Goal: Check status: Check status

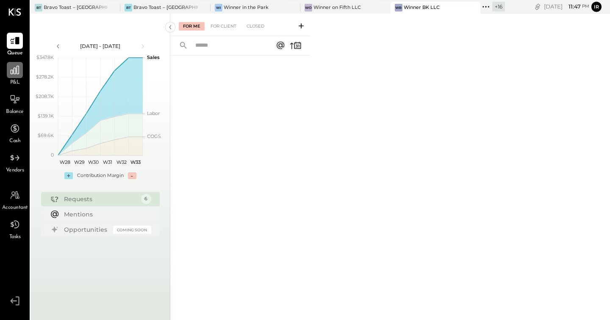
click at [14, 76] on div at bounding box center [15, 70] width 16 height 16
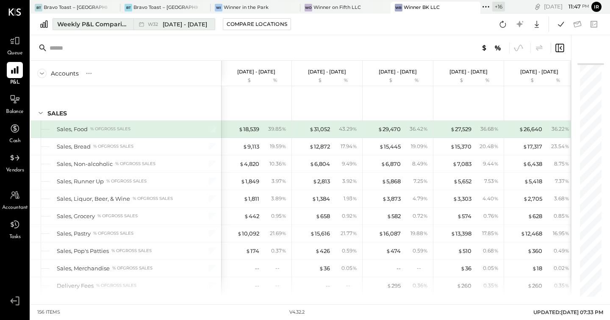
click at [142, 23] on icon at bounding box center [141, 24] width 5 height 5
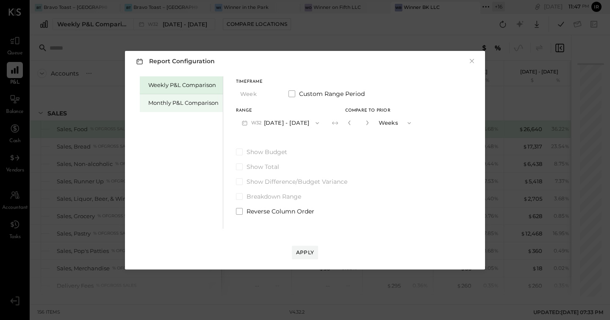
click at [167, 111] on div "Monthly P&L Comparison" at bounding box center [181, 103] width 83 height 18
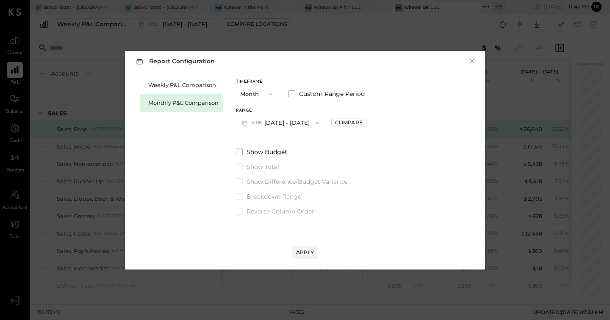
click at [287, 125] on button "M08 [DATE] - [DATE]" at bounding box center [280, 123] width 89 height 16
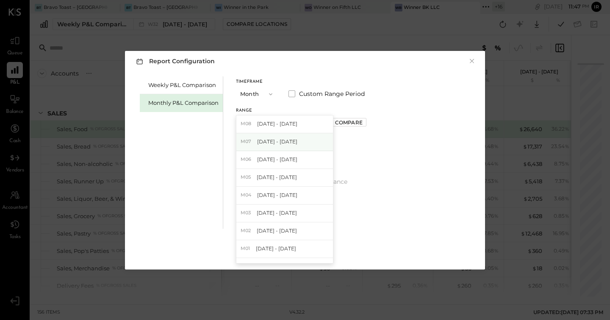
click at [288, 142] on span "[DATE] - [DATE]" at bounding box center [277, 141] width 40 height 7
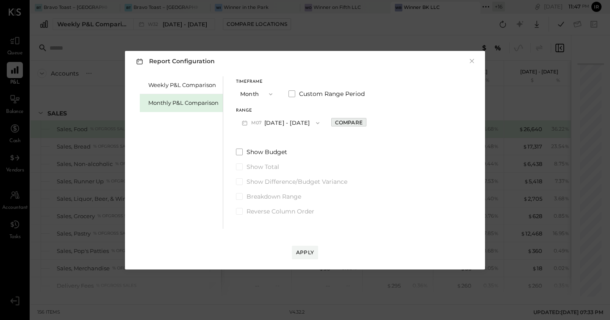
click at [338, 121] on div "Compare" at bounding box center [349, 122] width 28 height 7
click at [365, 120] on icon "button" at bounding box center [367, 122] width 5 height 5
type input "*"
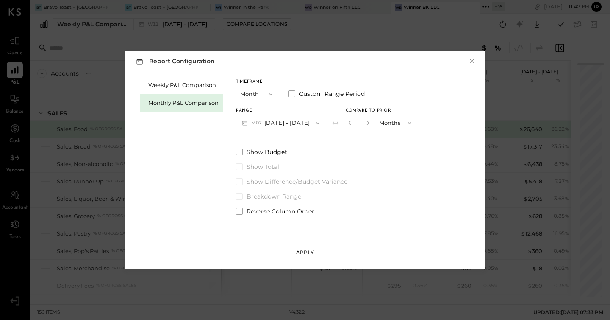
click at [310, 245] on button "Apply" at bounding box center [305, 252] width 26 height 14
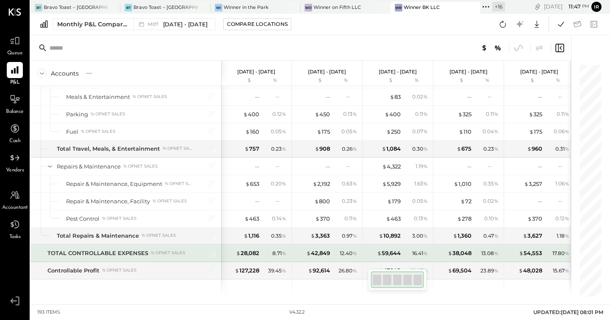
scroll to position [2090, 0]
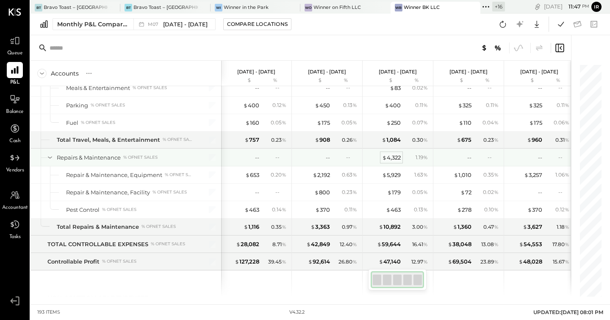
click at [392, 155] on div "$ 4,322" at bounding box center [391, 157] width 19 height 8
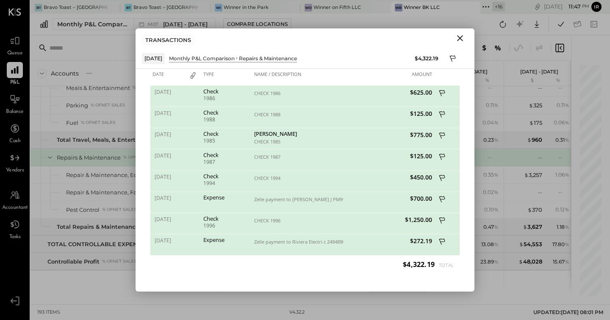
click at [462, 33] on button "Close" at bounding box center [460, 38] width 15 height 11
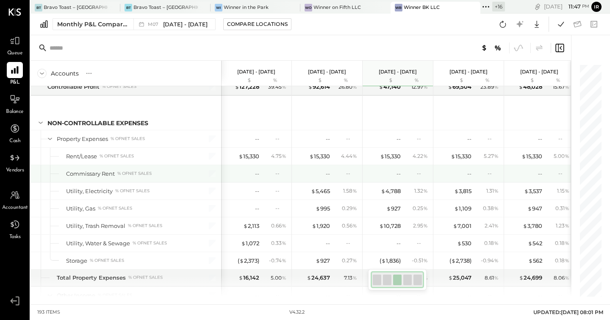
scroll to position [2266, 0]
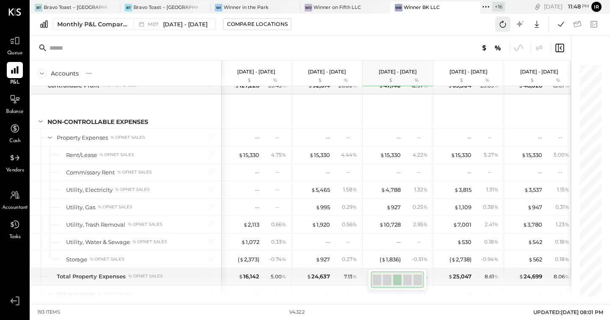
click at [508, 23] on icon at bounding box center [503, 24] width 11 height 11
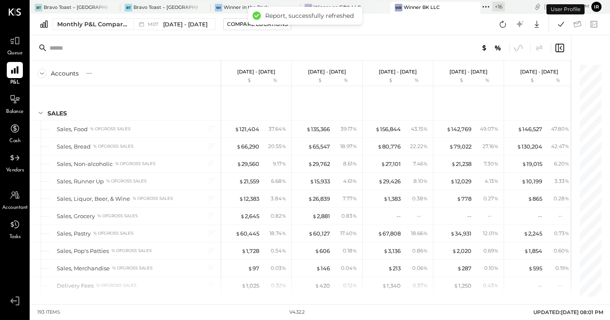
scroll to position [2048, 0]
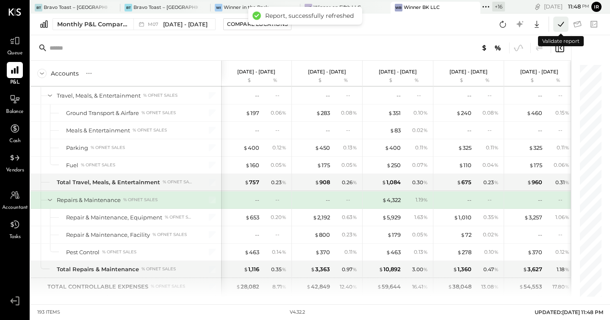
click at [562, 25] on icon at bounding box center [561, 24] width 11 height 11
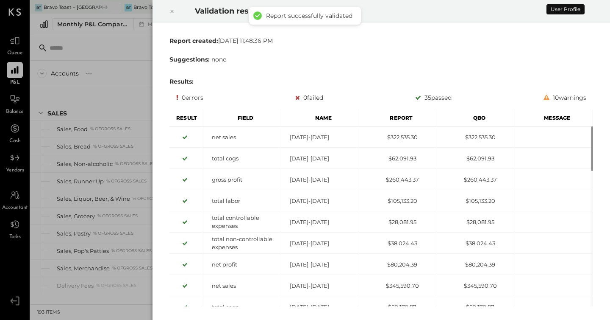
scroll to position [2048, 0]
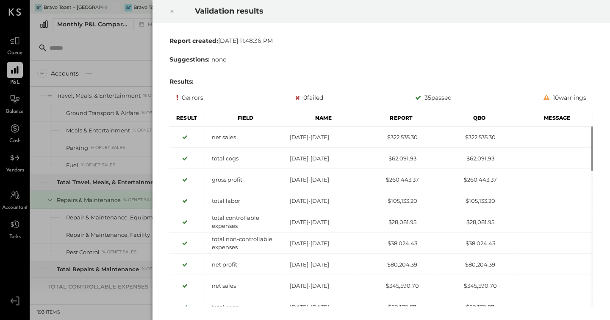
click at [172, 11] on icon at bounding box center [172, 11] width 3 height 3
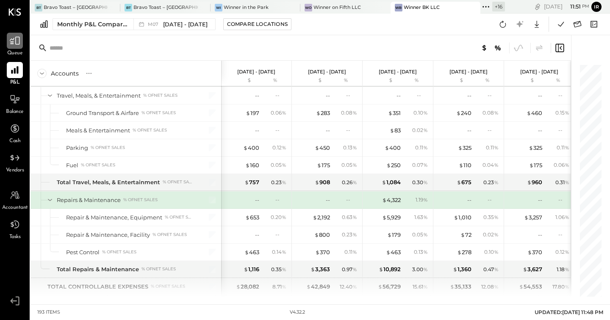
click at [14, 42] on icon at bounding box center [14, 40] width 11 height 11
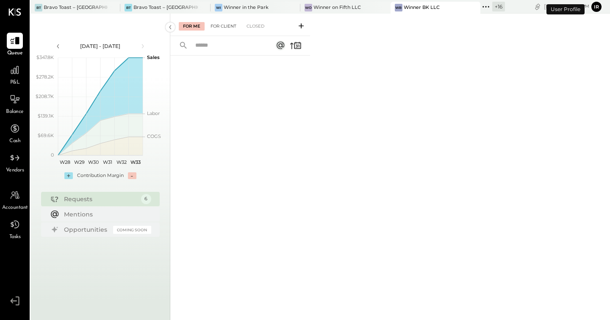
click at [229, 30] on div "For Client" at bounding box center [223, 26] width 34 height 8
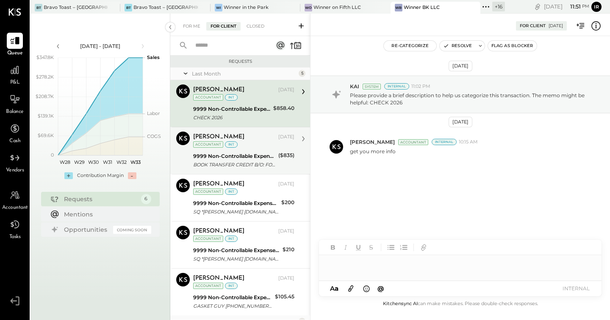
click at [249, 143] on div "[PERSON_NAME] [DATE] Accountant int" at bounding box center [243, 139] width 101 height 17
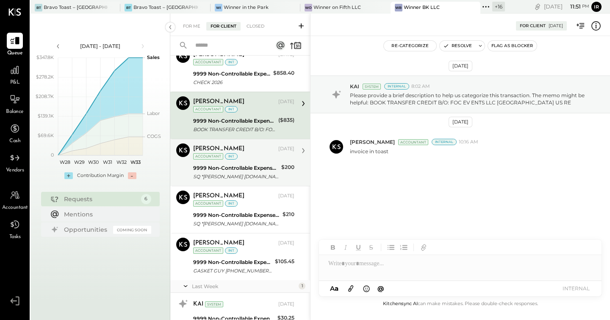
click at [244, 157] on div "[PERSON_NAME] [DATE] Accountant int" at bounding box center [243, 151] width 101 height 17
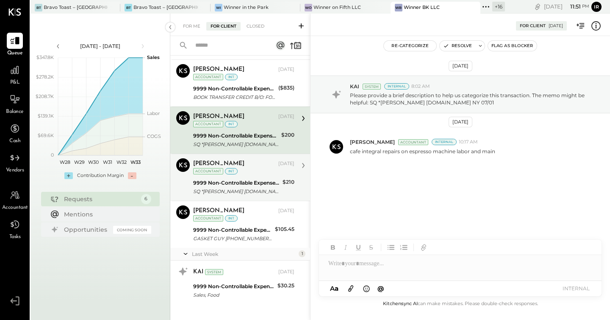
scroll to position [78, 0]
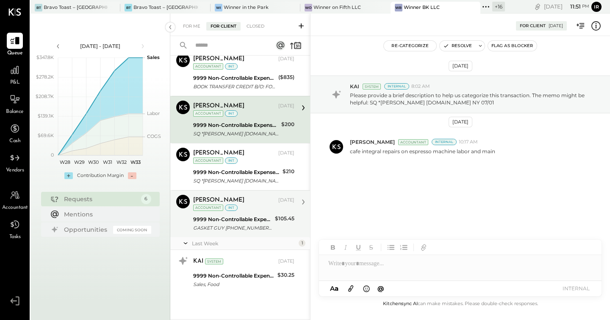
click at [252, 206] on div "[PERSON_NAME] [DATE] Accountant int" at bounding box center [243, 203] width 101 height 17
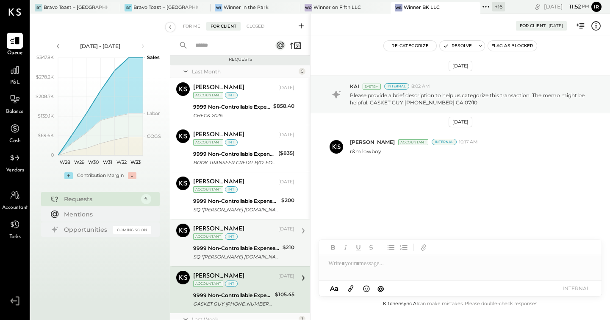
scroll to position [1, 0]
click at [253, 167] on div "BOOK TRANSFER CREDIT B/O: FOC EV ENTS LLC [GEOGRAPHIC_DATA] US RE" at bounding box center [234, 163] width 83 height 8
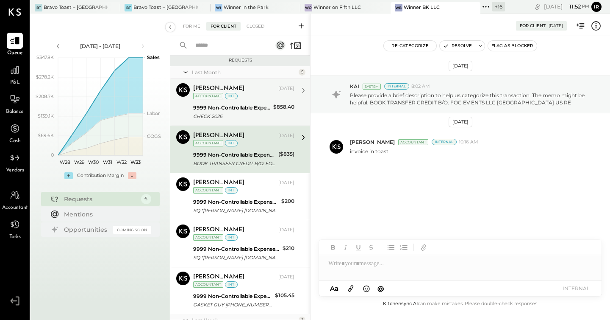
click at [258, 101] on div "[PERSON_NAME] [DATE] Accountant int 9999 Non-Controllable Expenses:Other Income…" at bounding box center [243, 102] width 101 height 38
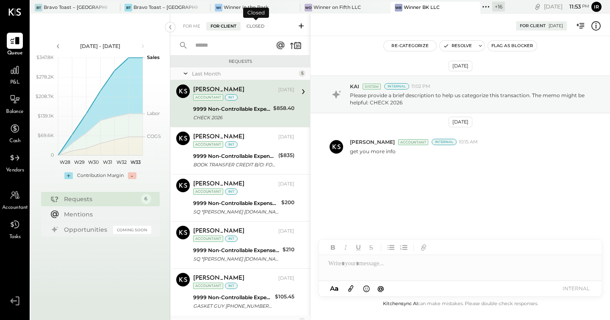
click at [257, 27] on div "Closed" at bounding box center [255, 26] width 26 height 8
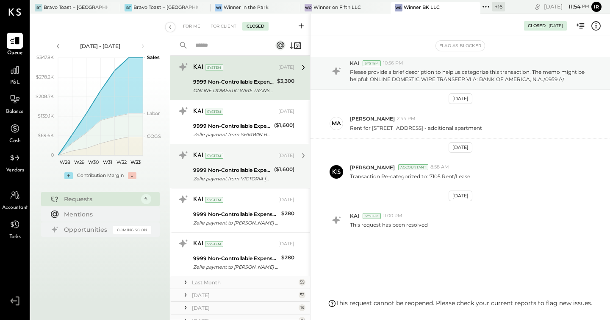
scroll to position [70, 0]
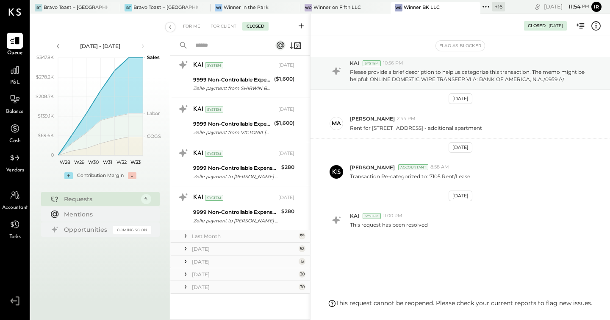
click at [209, 284] on div "[DATE]" at bounding box center [244, 286] width 105 height 7
click at [206, 274] on div "[DATE]" at bounding box center [244, 273] width 105 height 7
click at [206, 259] on div "[DATE]" at bounding box center [244, 261] width 105 height 7
click at [210, 247] on div "[DATE]" at bounding box center [244, 248] width 105 height 7
click at [218, 234] on div "Last Month" at bounding box center [244, 235] width 105 height 7
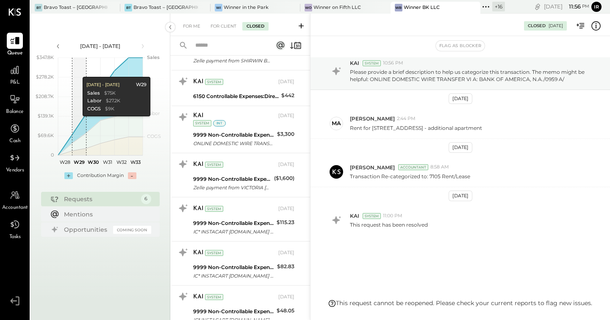
scroll to position [3624, 0]
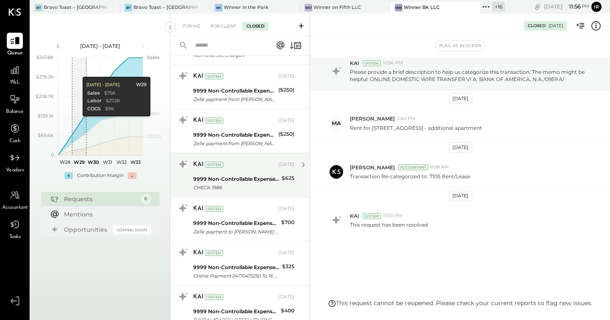
click at [253, 181] on div "9999 Non-Controllable Expenses:Other Income and Expenses:To Be Classified" at bounding box center [236, 179] width 86 height 8
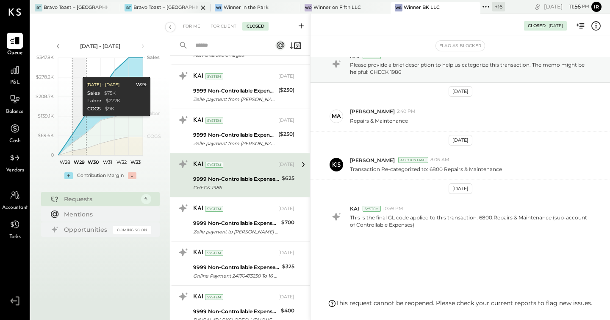
scroll to position [4197, 0]
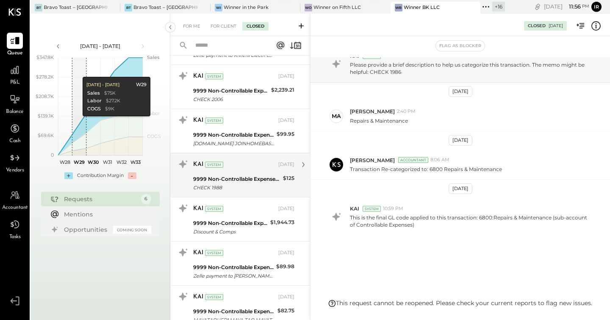
click at [236, 184] on div "CHECK 1988" at bounding box center [236, 187] width 87 height 8
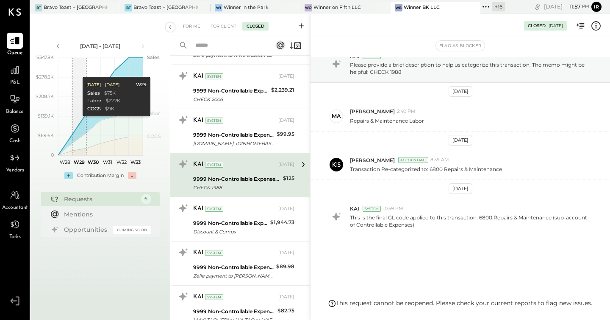
scroll to position [5047, 0]
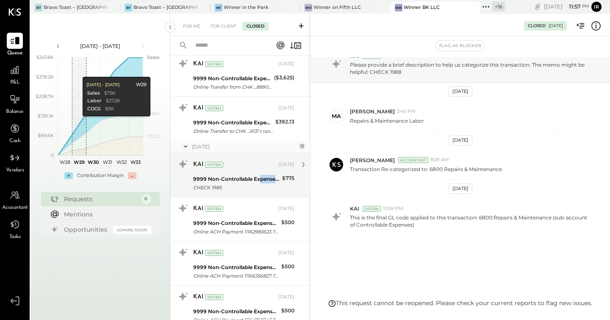
click at [261, 183] on div "9999 Non-Controllable Expenses:Other Income and Expenses:To Be Classified CHECK…" at bounding box center [236, 183] width 86 height 19
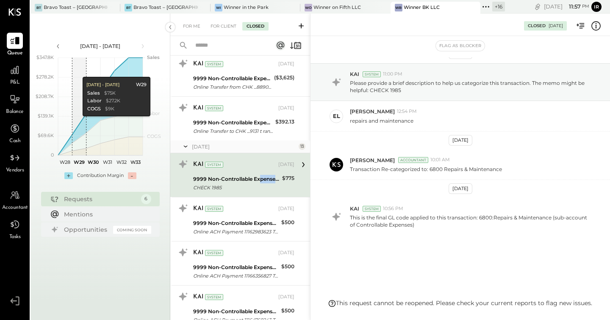
scroll to position [12, 0]
click at [237, 185] on div "CHECK 1985" at bounding box center [236, 187] width 86 height 8
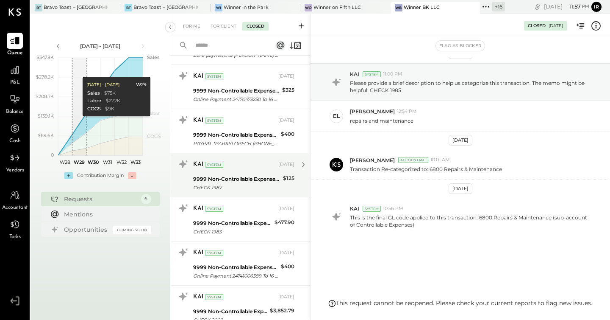
click at [236, 177] on div "9999 Non-Controllable Expenses:Other Income and Expenses:To Be Classified" at bounding box center [236, 179] width 87 height 8
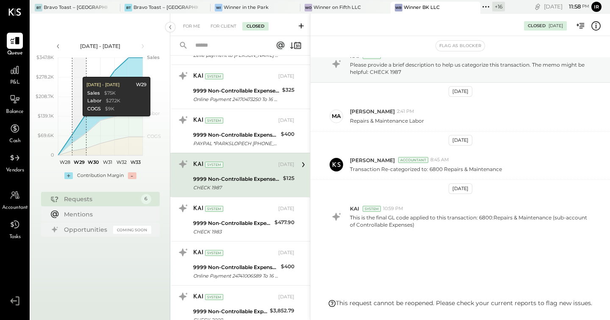
scroll to position [4021, 0]
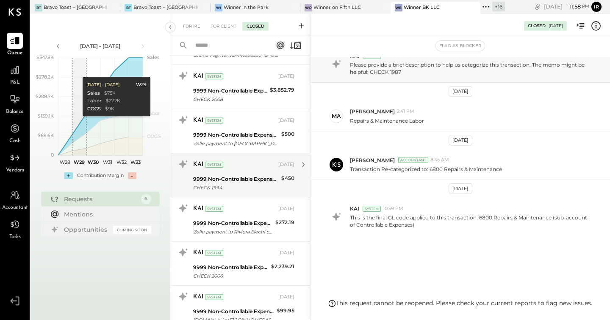
click at [242, 186] on div "CHECK 1994" at bounding box center [236, 187] width 86 height 8
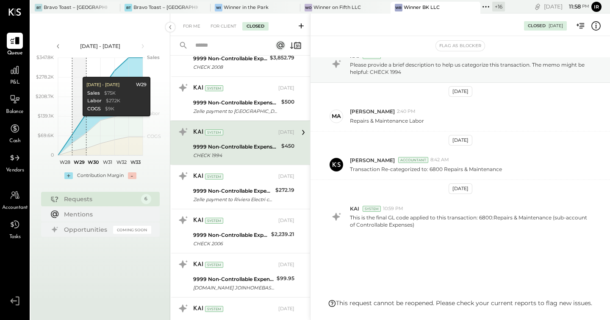
scroll to position [4059, 0]
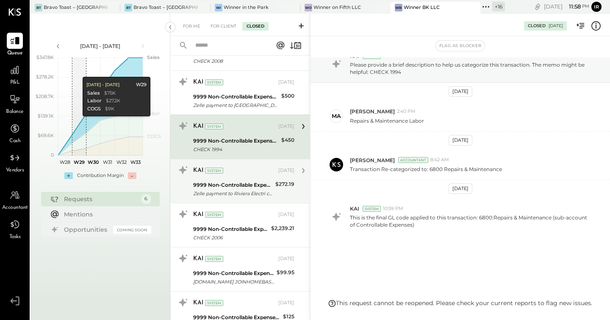
click at [239, 180] on div "9999 Non-Controllable Expenses:Other Income and Expenses:To Be Classified Zelle…" at bounding box center [233, 189] width 80 height 19
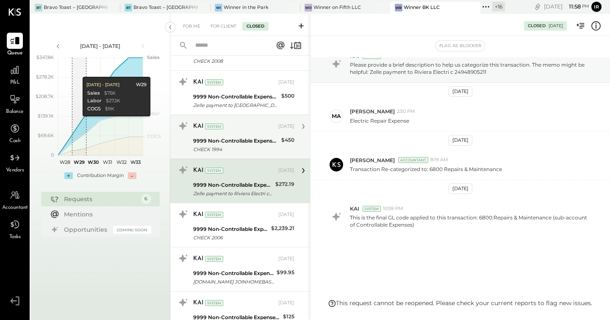
click at [245, 137] on div "9999 Non-Controllable Expenses:Other Income and Expenses:To Be Classified" at bounding box center [236, 140] width 86 height 8
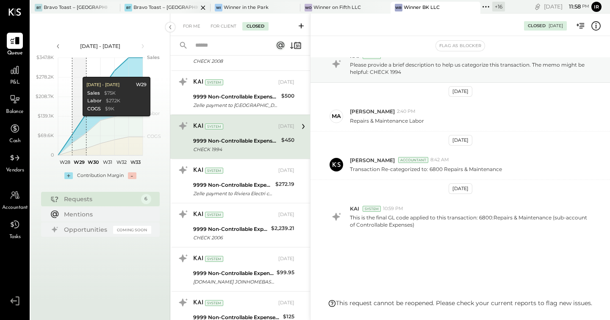
scroll to position [4549, 0]
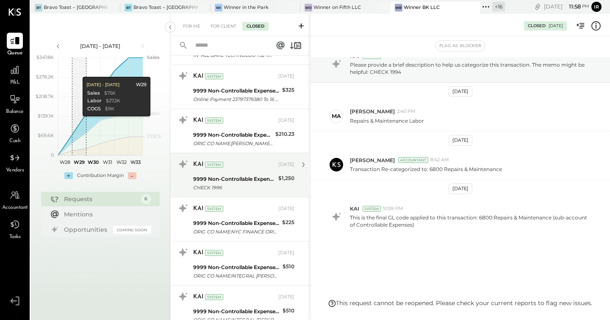
click at [244, 187] on div "CHECK 1996" at bounding box center [234, 187] width 83 height 8
